Goal: Task Accomplishment & Management: Use online tool/utility

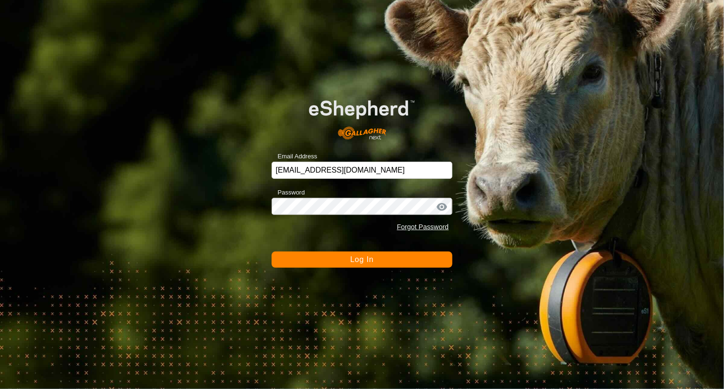
click at [360, 258] on span "Log In" at bounding box center [361, 259] width 23 height 8
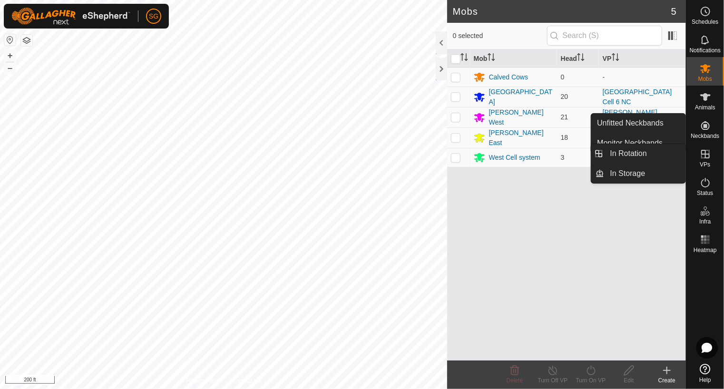
click at [705, 154] on icon at bounding box center [705, 154] width 9 height 9
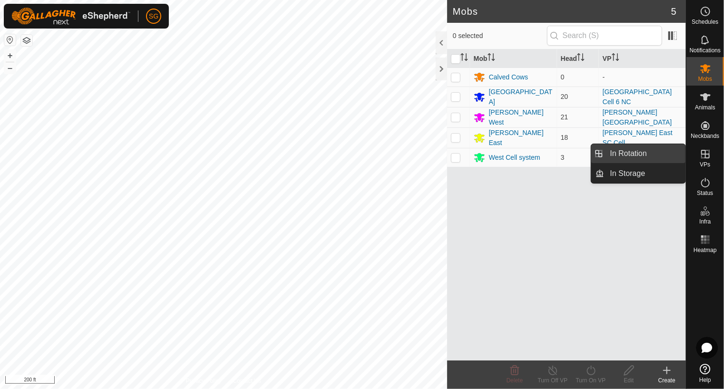
click at [647, 155] on link "In Rotation" at bounding box center [644, 153] width 81 height 19
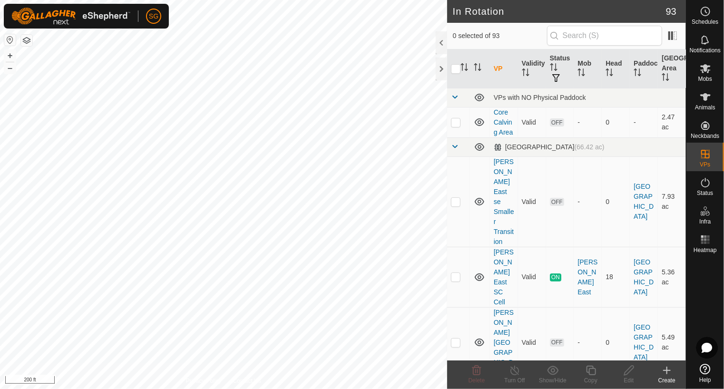
click at [664, 368] on icon at bounding box center [666, 370] width 11 height 11
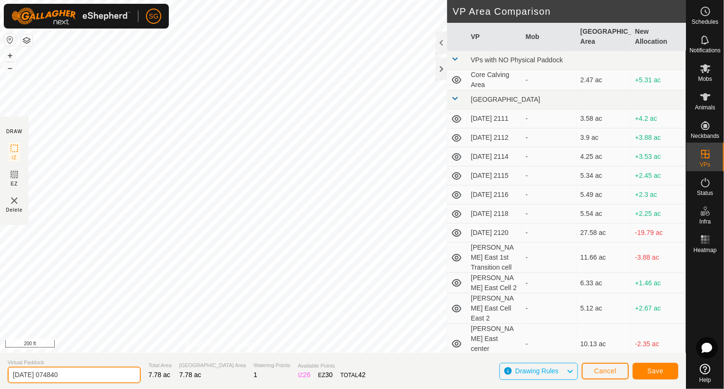
click at [78, 373] on input "[DATE] 074840" at bounding box center [74, 375] width 133 height 17
click at [77, 376] on input "[DATE] 074840" at bounding box center [74, 375] width 133 height 17
type input "2"
type input "s"
type input "[PERSON_NAME] West Central Transition"
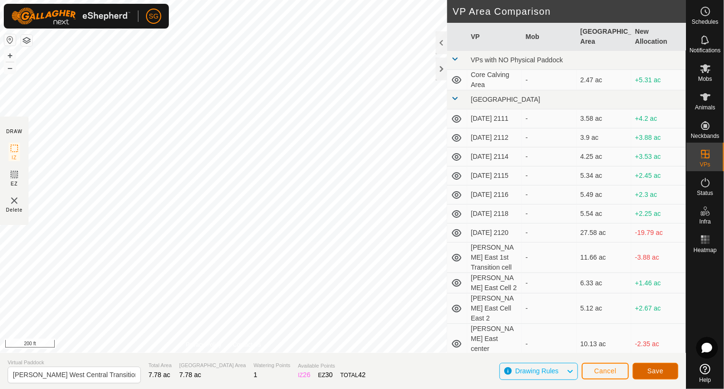
click at [657, 372] on span "Save" at bounding box center [655, 371] width 16 height 8
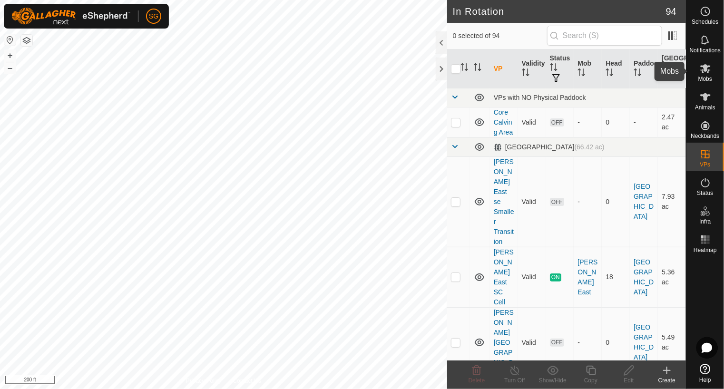
click at [706, 70] on icon at bounding box center [705, 68] width 10 height 9
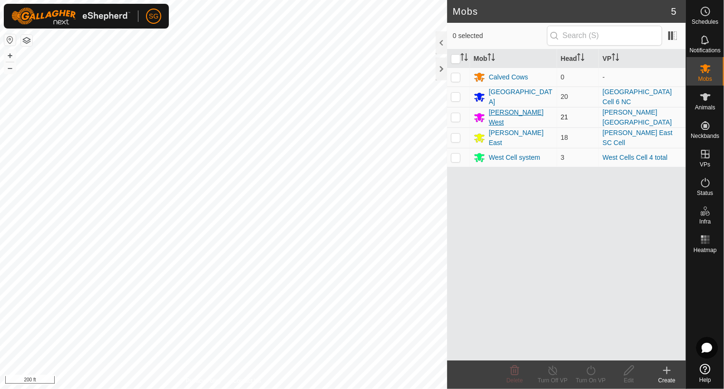
click at [493, 113] on div "[PERSON_NAME] West" at bounding box center [521, 117] width 64 height 20
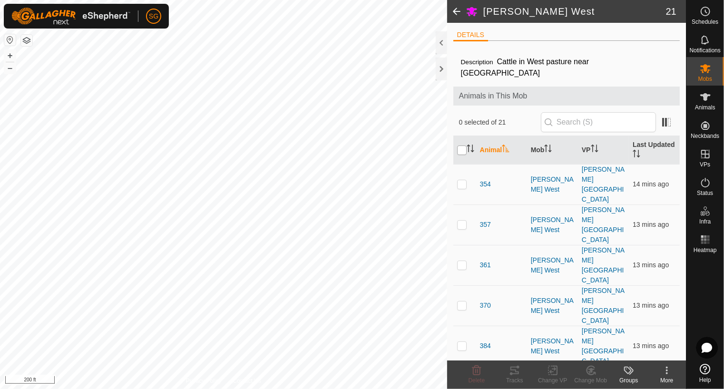
click at [461, 145] on input "checkbox" at bounding box center [462, 150] width 10 height 10
checkbox input "true"
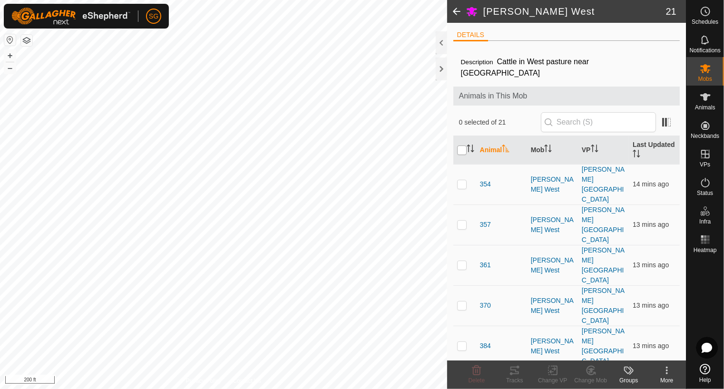
checkbox input "true"
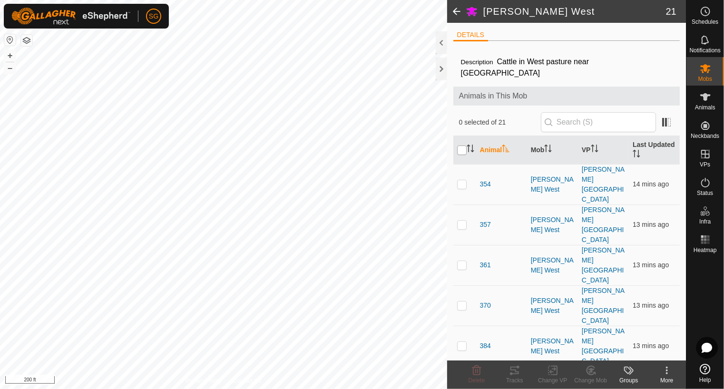
checkbox input "true"
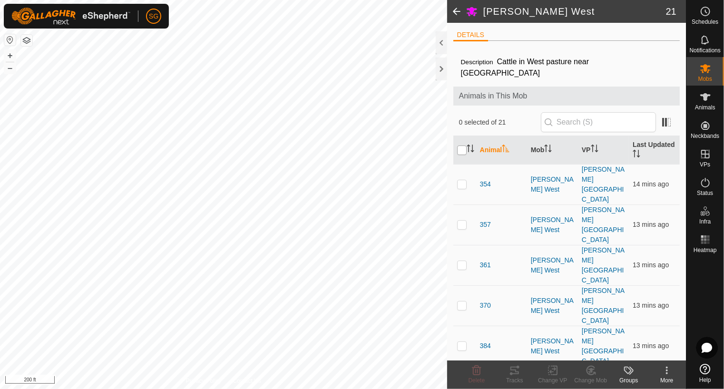
checkbox input "true"
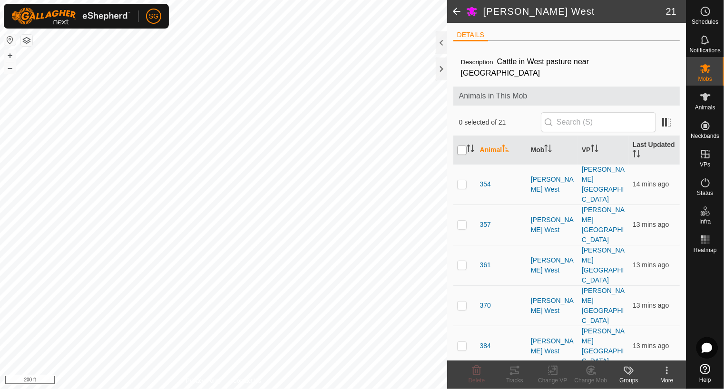
checkbox input "true"
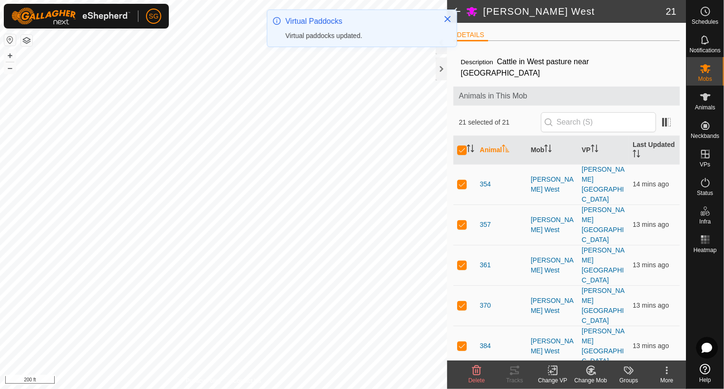
click at [553, 372] on icon at bounding box center [553, 370] width 12 height 11
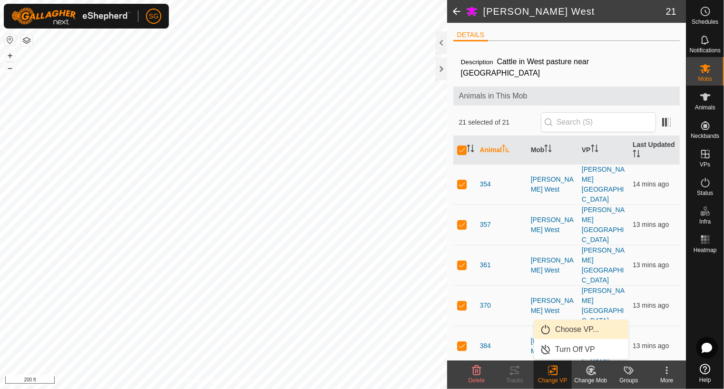
click at [562, 330] on link "Choose VP..." at bounding box center [581, 329] width 94 height 19
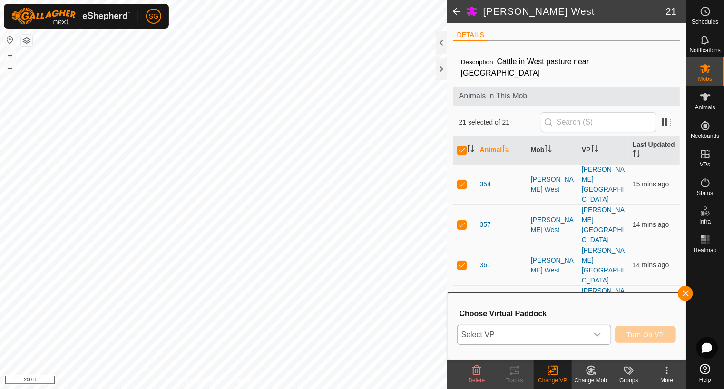
click at [596, 335] on icon "dropdown trigger" at bounding box center [597, 335] width 8 height 8
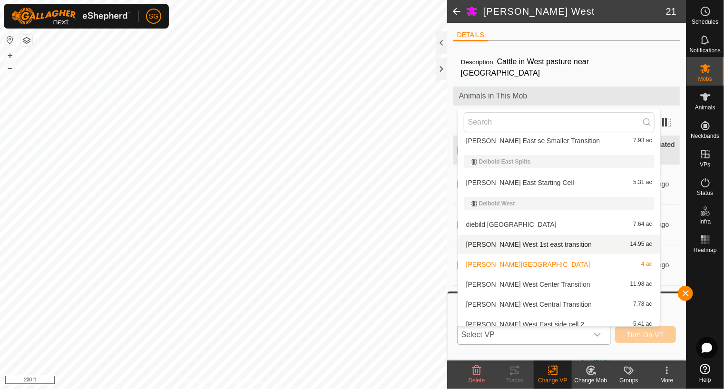
scroll to position [535, 0]
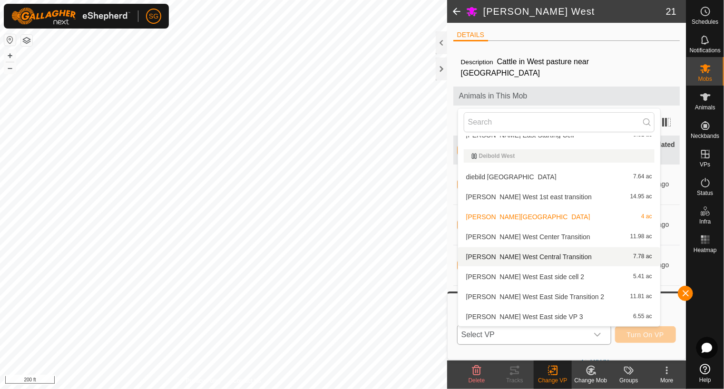
click at [525, 257] on li "[PERSON_NAME] West Central Transition 7.78 ac" at bounding box center [559, 256] width 202 height 19
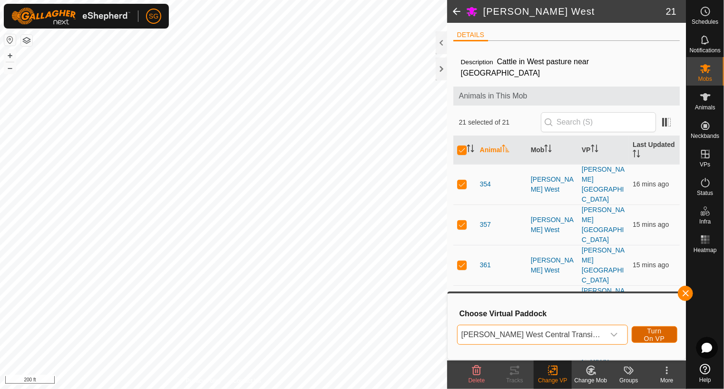
click at [643, 337] on span "Turn On VP" at bounding box center [654, 334] width 22 height 15
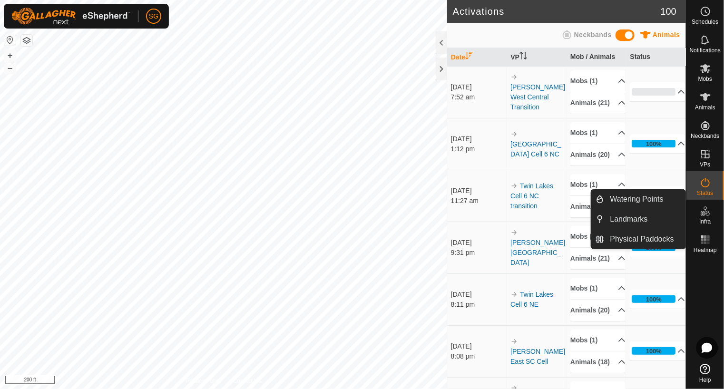
click at [703, 213] on icon at bounding box center [702, 213] width 5 height 5
click at [641, 200] on link "Watering Points" at bounding box center [644, 199] width 81 height 19
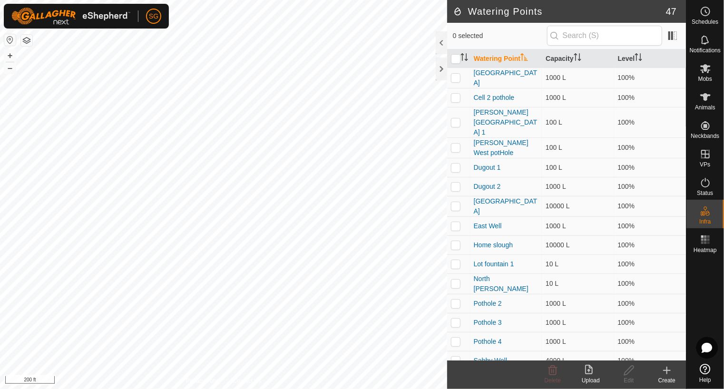
click at [665, 372] on icon at bounding box center [666, 370] width 11 height 11
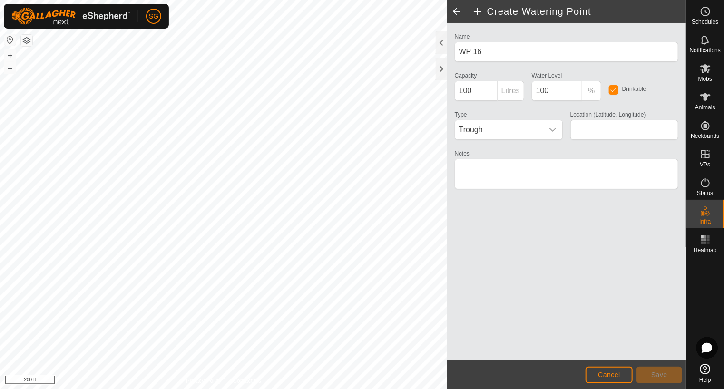
type input "48.634712, -100.221508"
click at [665, 372] on span "Save" at bounding box center [659, 375] width 16 height 8
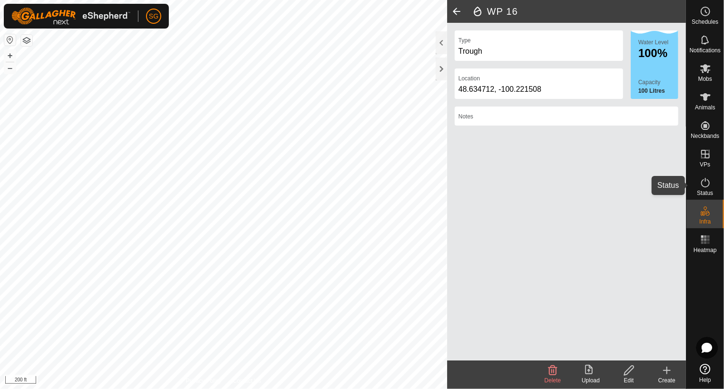
click at [706, 186] on icon at bounding box center [705, 183] width 9 height 10
